Goal: Task Accomplishment & Management: Manage account settings

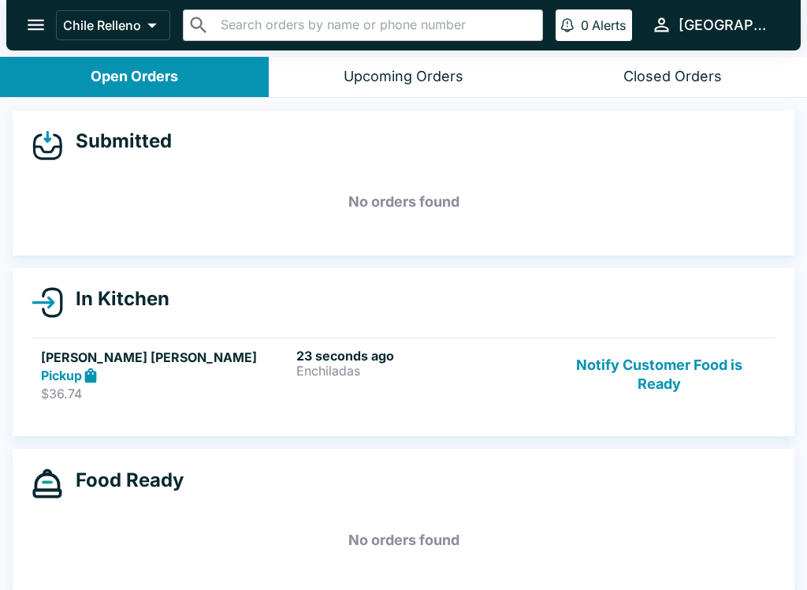
scroll to position [14, 0]
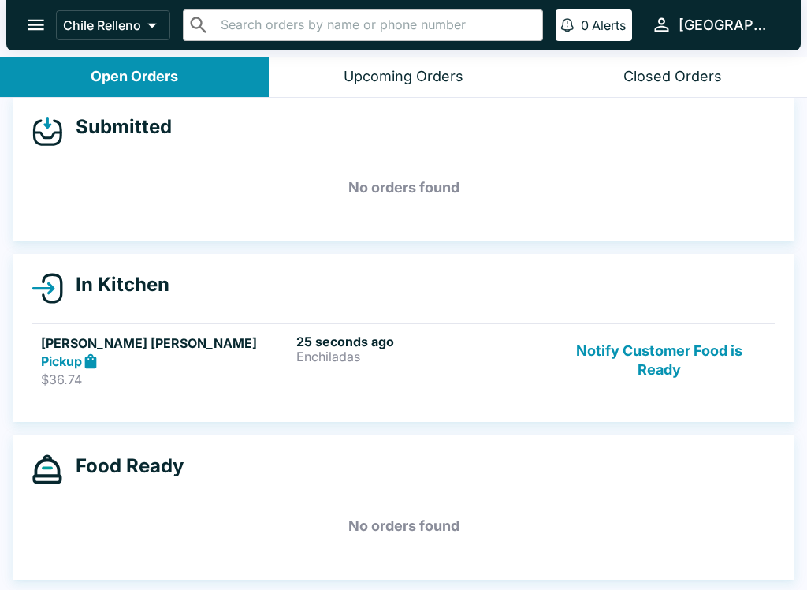
click at [348, 352] on p "Enchiladas" at bounding box center [420, 356] width 249 height 14
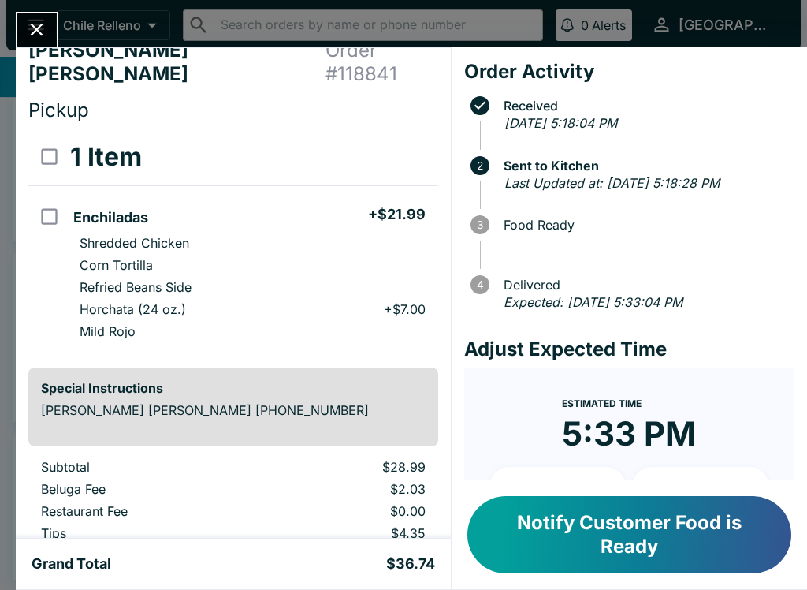
click at [605, 545] on button "Notify Customer Food is Ready" at bounding box center [630, 534] width 324 height 77
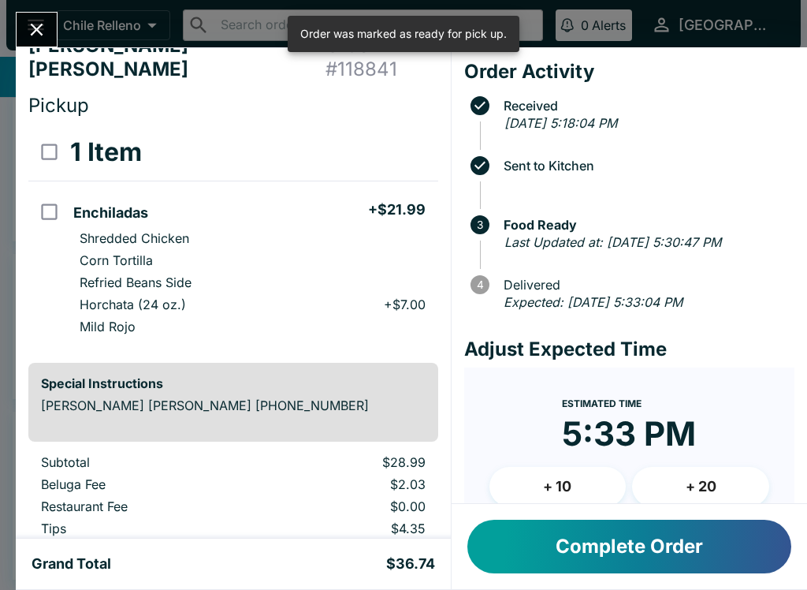
scroll to position [28, 0]
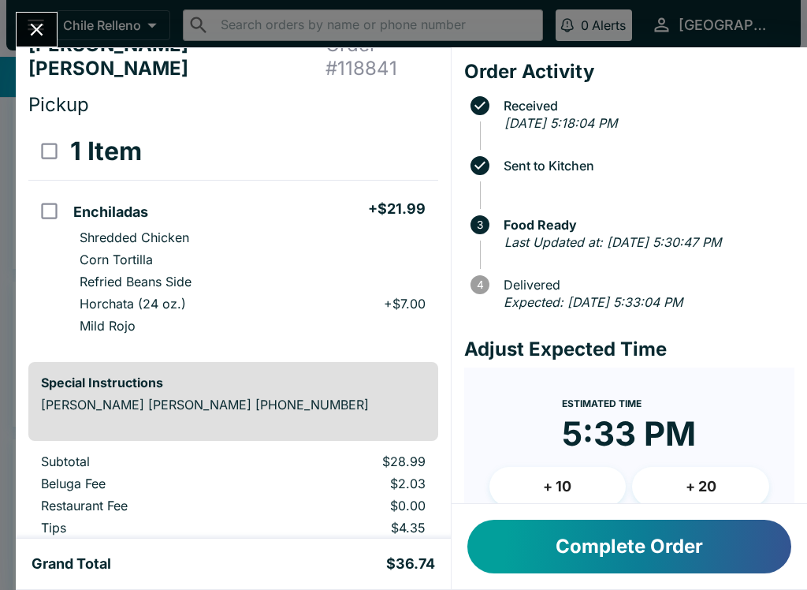
click at [32, 22] on icon "Close" at bounding box center [36, 29] width 21 height 21
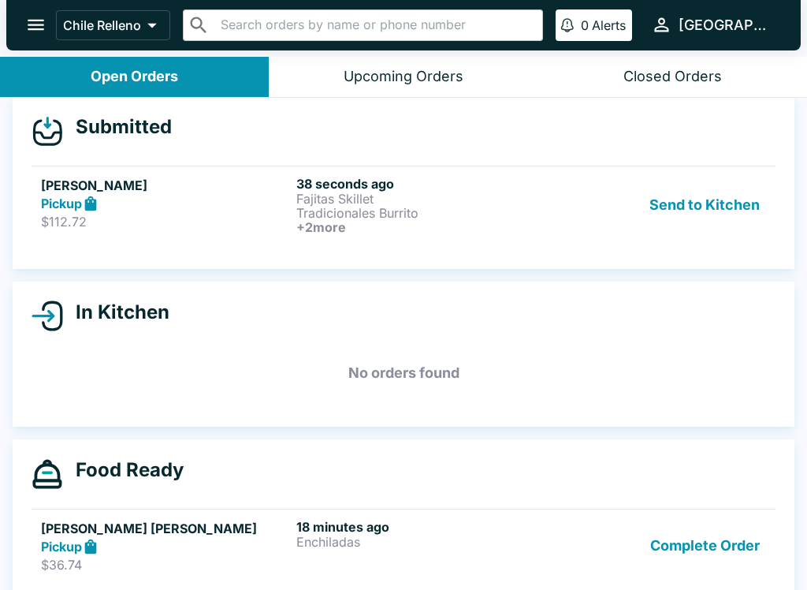
click at [745, 207] on button "Send to Kitchen" at bounding box center [704, 205] width 123 height 58
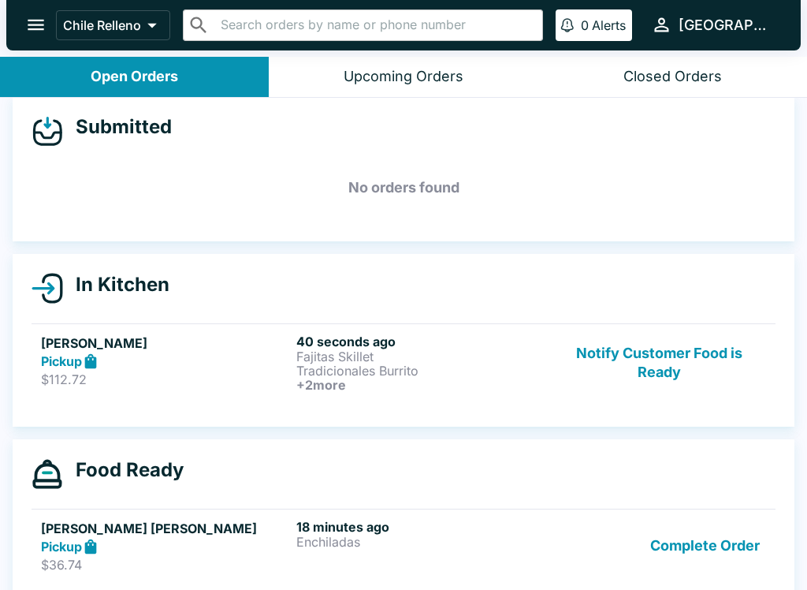
click at [717, 536] on button "Complete Order" at bounding box center [705, 546] width 122 height 54
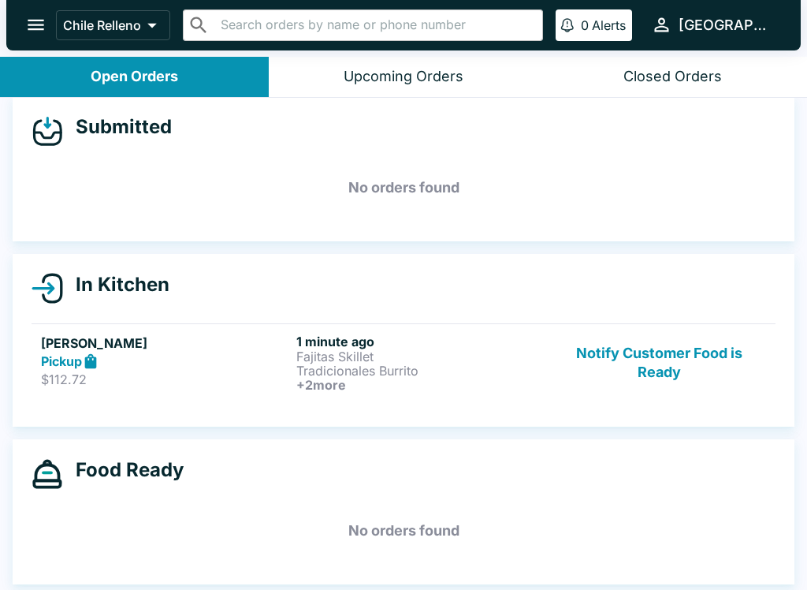
click at [316, 381] on h6 "+ 2 more" at bounding box center [420, 385] width 249 height 14
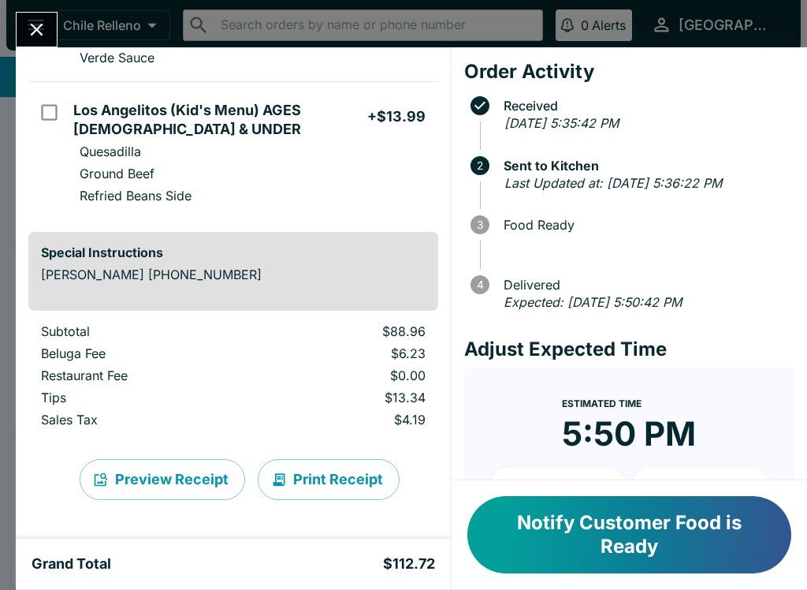
scroll to position [523, 0]
click at [285, 467] on button "Print Receipt" at bounding box center [329, 479] width 142 height 41
click at [729, 535] on button "Notify Customer Food is Ready" at bounding box center [630, 534] width 324 height 77
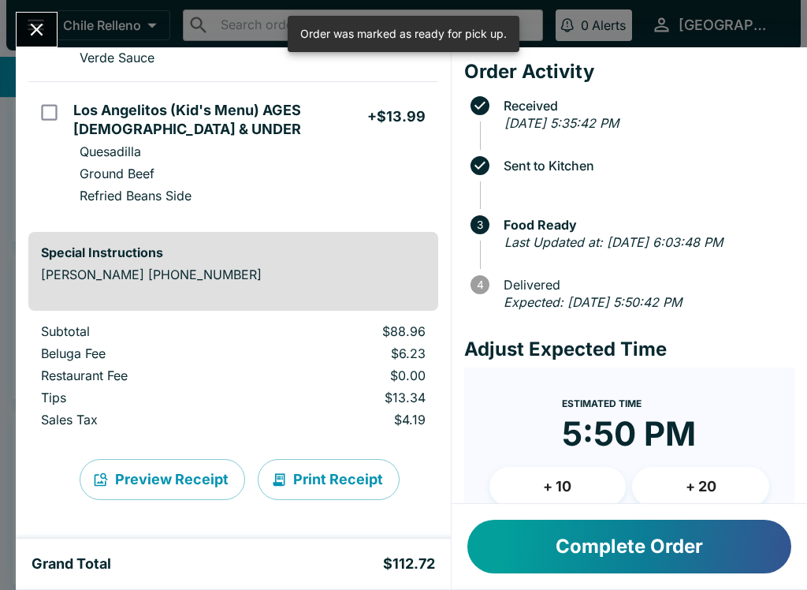
click at [35, 33] on icon "Close" at bounding box center [37, 30] width 13 height 13
